Goal: Information Seeking & Learning: Learn about a topic

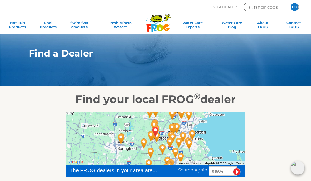
click at [237, 170] on input "image" at bounding box center [237, 172] width 8 height 8
click at [239, 171] on input "image" at bounding box center [237, 172] width 8 height 8
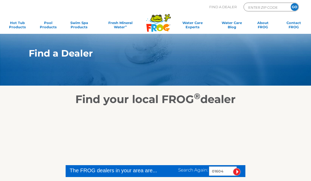
scroll to position [112, 0]
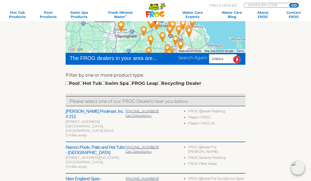
click at [98, 111] on h2 "[PERSON_NAME] Poolmart, Inc. # 213" at bounding box center [96, 114] width 60 height 11
click at [102, 110] on h2 "[PERSON_NAME] Poolmart, Inc. # 213" at bounding box center [96, 114] width 60 height 11
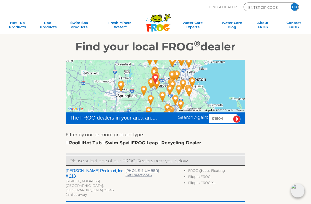
scroll to position [53, 0]
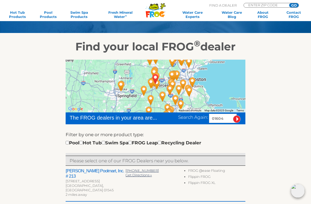
click at [132, 141] on input "checkbox" at bounding box center [130, 142] width 3 height 3
checkbox input "true"
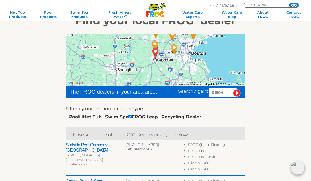
scroll to position [78, 0]
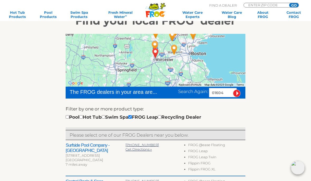
click at [94, 145] on h2 "Surfside Pool Company - [GEOGRAPHIC_DATA]" at bounding box center [96, 148] width 60 height 11
click at [94, 144] on h2 "Surfside Pool Company - [GEOGRAPHIC_DATA]" at bounding box center [96, 148] width 60 height 11
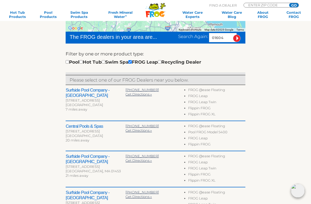
scroll to position [134, 0]
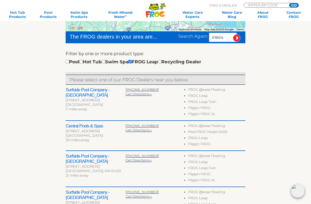
click at [97, 90] on h2 "Surfside Pool Company - [GEOGRAPHIC_DATA]" at bounding box center [96, 92] width 60 height 11
click at [81, 92] on h2 "Surfside Pool Company - [GEOGRAPHIC_DATA]" at bounding box center [96, 92] width 60 height 11
click at [74, 105] on div "[GEOGRAPHIC_DATA]" at bounding box center [96, 104] width 60 height 4
click at [82, 102] on div "[STREET_ADDRESS]" at bounding box center [96, 100] width 60 height 4
click at [86, 112] on div "Surfside Pool Company - West Boylston 33 W Boylston St West Boylston, MA 01583 …" at bounding box center [96, 100] width 60 height 26
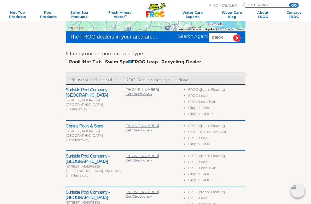
click at [87, 102] on div "[STREET_ADDRESS]" at bounding box center [96, 100] width 60 height 4
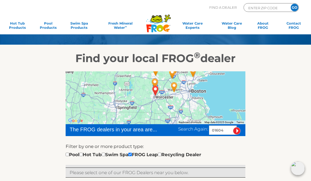
scroll to position [41, 0]
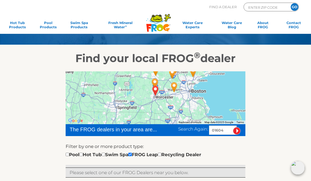
click at [161, 31] on icon at bounding box center [160, 27] width 7 height 7
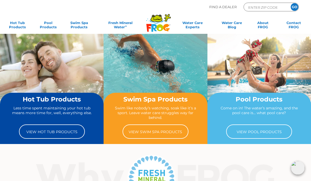
click at [71, 134] on link "View Hot Tub Products" at bounding box center [52, 131] width 66 height 14
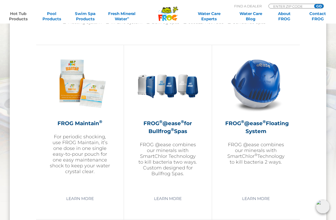
scroll to position [576, 0]
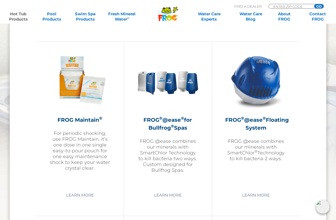
click at [260, 181] on link "Learn More" at bounding box center [256, 196] width 40 height 10
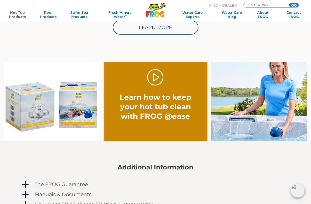
scroll to position [304, 0]
click at [159, 79] on link "." at bounding box center [155, 77] width 17 height 17
